Goal: Transaction & Acquisition: Purchase product/service

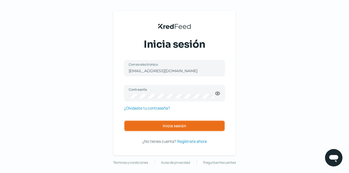
click at [180, 123] on button "Inicia sesión" at bounding box center [174, 126] width 101 height 11
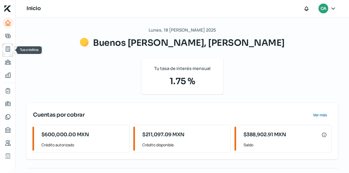
click at [8, 49] on icon "Tus créditos" at bounding box center [8, 49] width 4 height 5
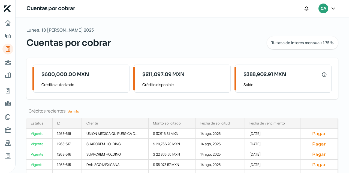
click at [76, 112] on link "Ver más" at bounding box center [73, 111] width 16 height 8
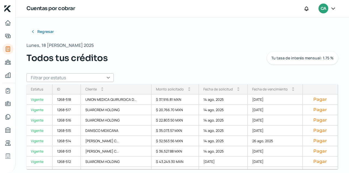
click at [108, 77] on input "text" at bounding box center [69, 77] width 87 height 9
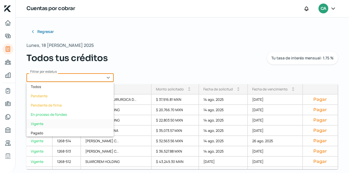
click at [44, 123] on div "Vigente" at bounding box center [69, 123] width 87 height 9
type input "Vigente"
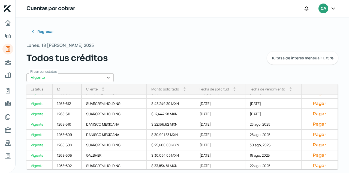
scroll to position [59, 0]
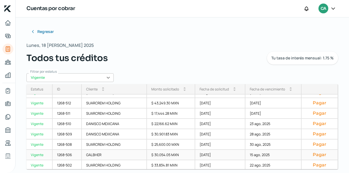
click at [316, 154] on button "Pagar" at bounding box center [319, 154] width 27 height 5
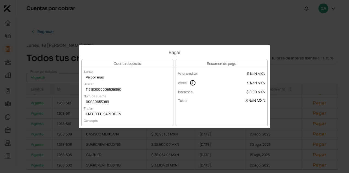
click at [207, 42] on div "Pagar Cuenta depósito Banco Ve por mas [PERSON_NAME] 113180000006539890 Núm. de…" at bounding box center [174, 86] width 349 height 173
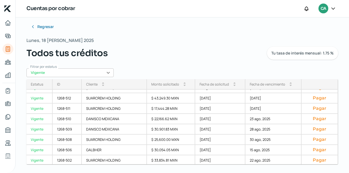
scroll to position [60, 0]
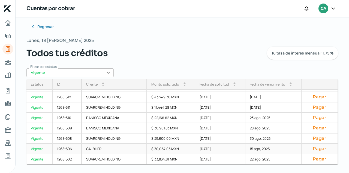
click at [321, 149] on button "Pagar" at bounding box center [319, 148] width 27 height 5
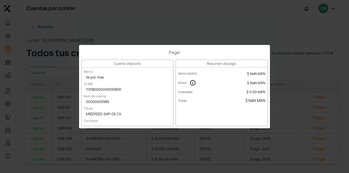
click at [180, 0] on div "Pagar Cuenta depósito Banco Ve por mas [PERSON_NAME] 113180000006539890 Núm. de…" at bounding box center [174, 86] width 349 height 173
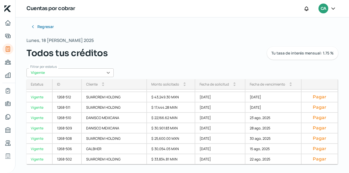
scroll to position [0, 0]
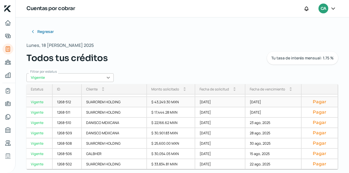
click at [316, 102] on button "Pagar" at bounding box center [319, 101] width 27 height 5
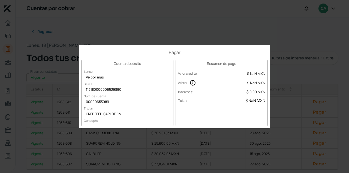
click at [246, 36] on div "Pagar Cuenta depósito Banco Ve por mas [PERSON_NAME] 113180000006539890 Núm. de…" at bounding box center [174, 86] width 349 height 173
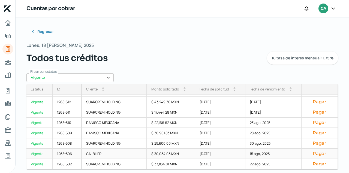
click at [67, 152] on div "1268-506" at bounding box center [67, 154] width 29 height 10
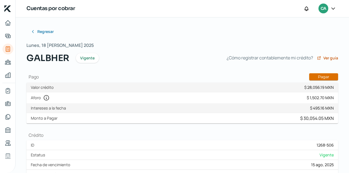
click at [327, 77] on button "Pagar" at bounding box center [323, 76] width 29 height 7
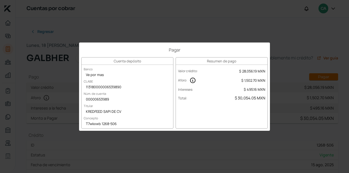
click at [137, 25] on div "Pagar Cuenta depósito Banco Ve por mas [PERSON_NAME] 113180000006539890 Núm. de…" at bounding box center [174, 86] width 349 height 173
